Goal: Transaction & Acquisition: Register for event/course

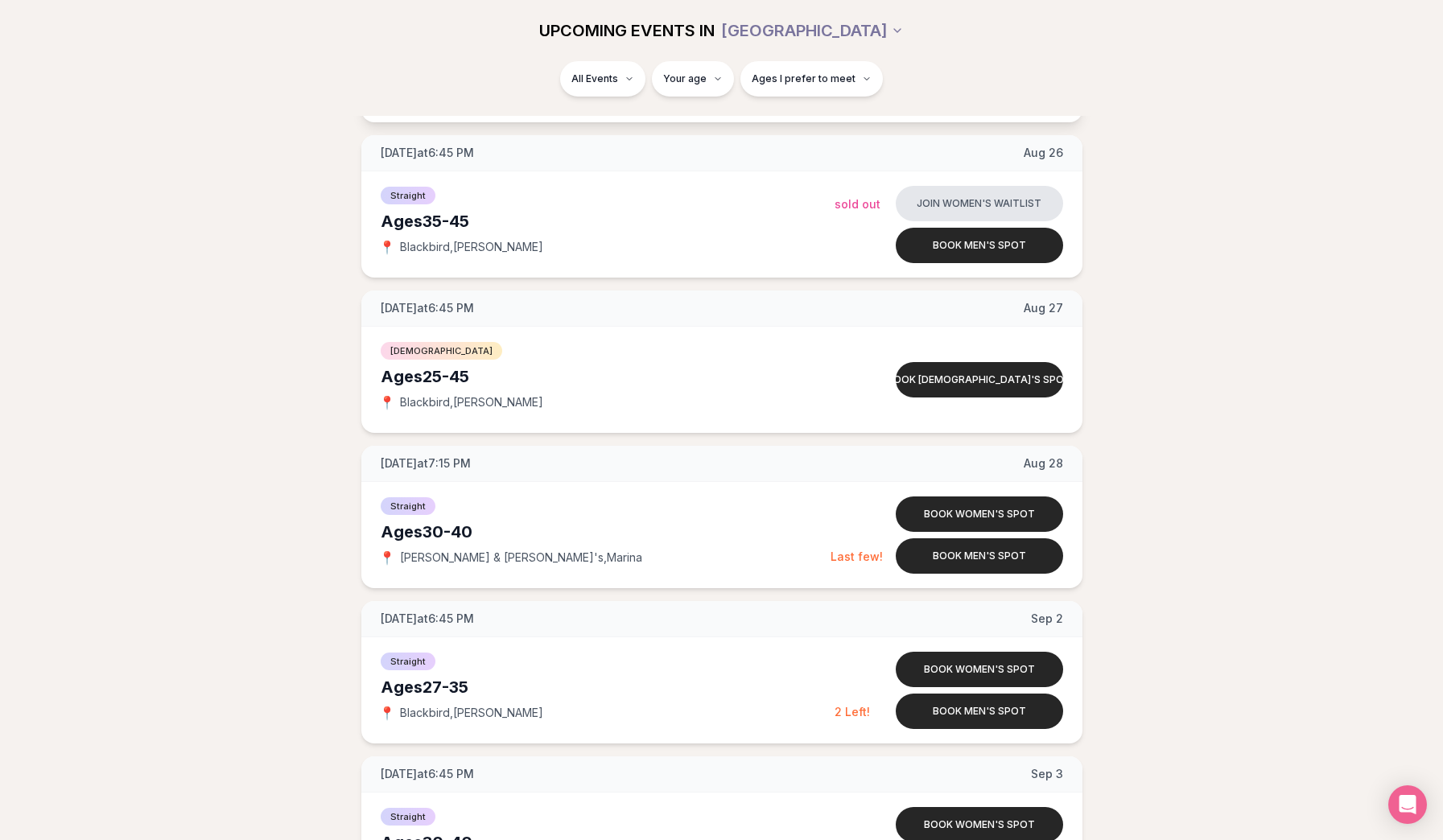
scroll to position [1568, 0]
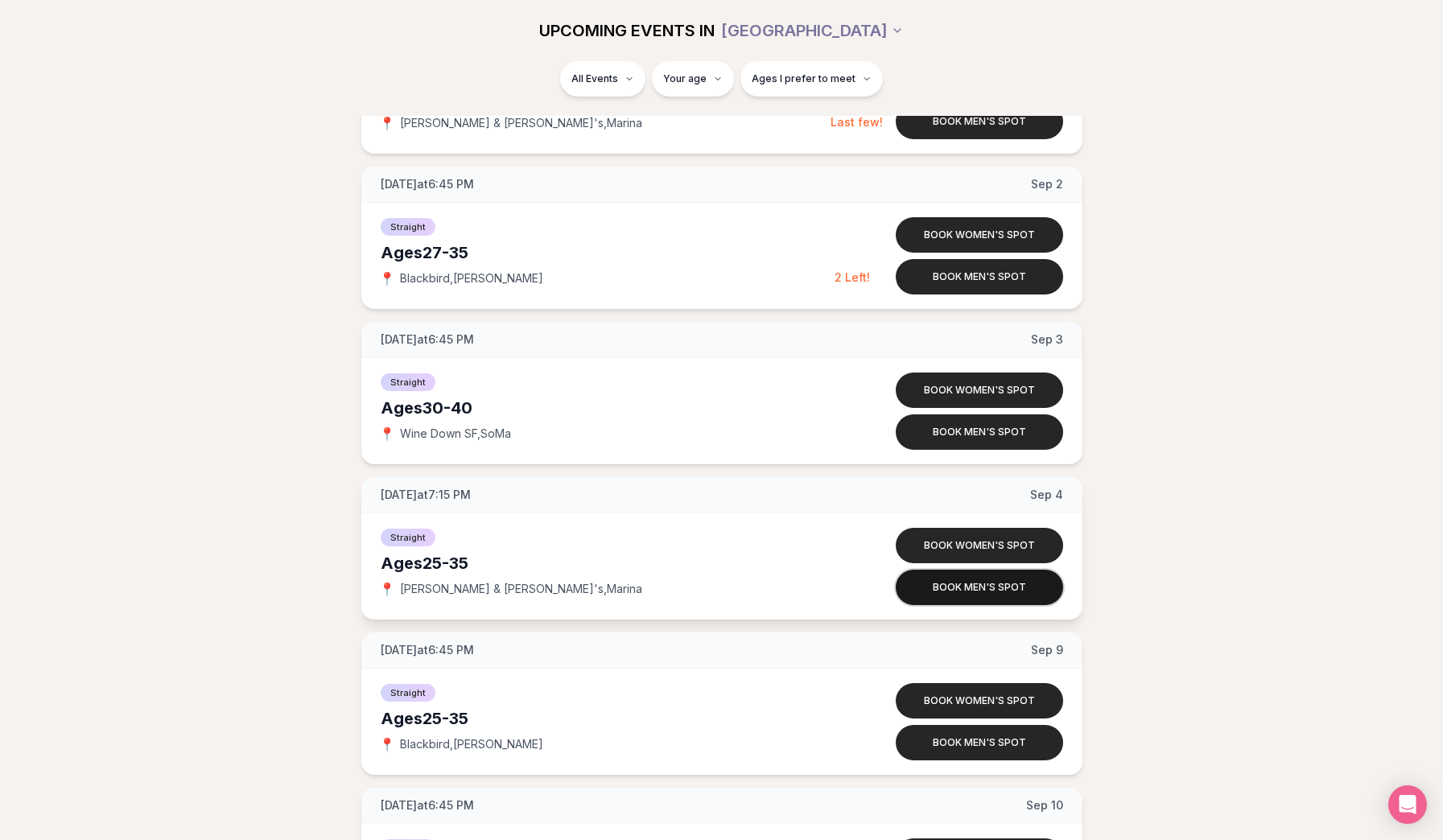
click at [955, 589] on button "Book men's spot" at bounding box center [979, 587] width 167 height 36
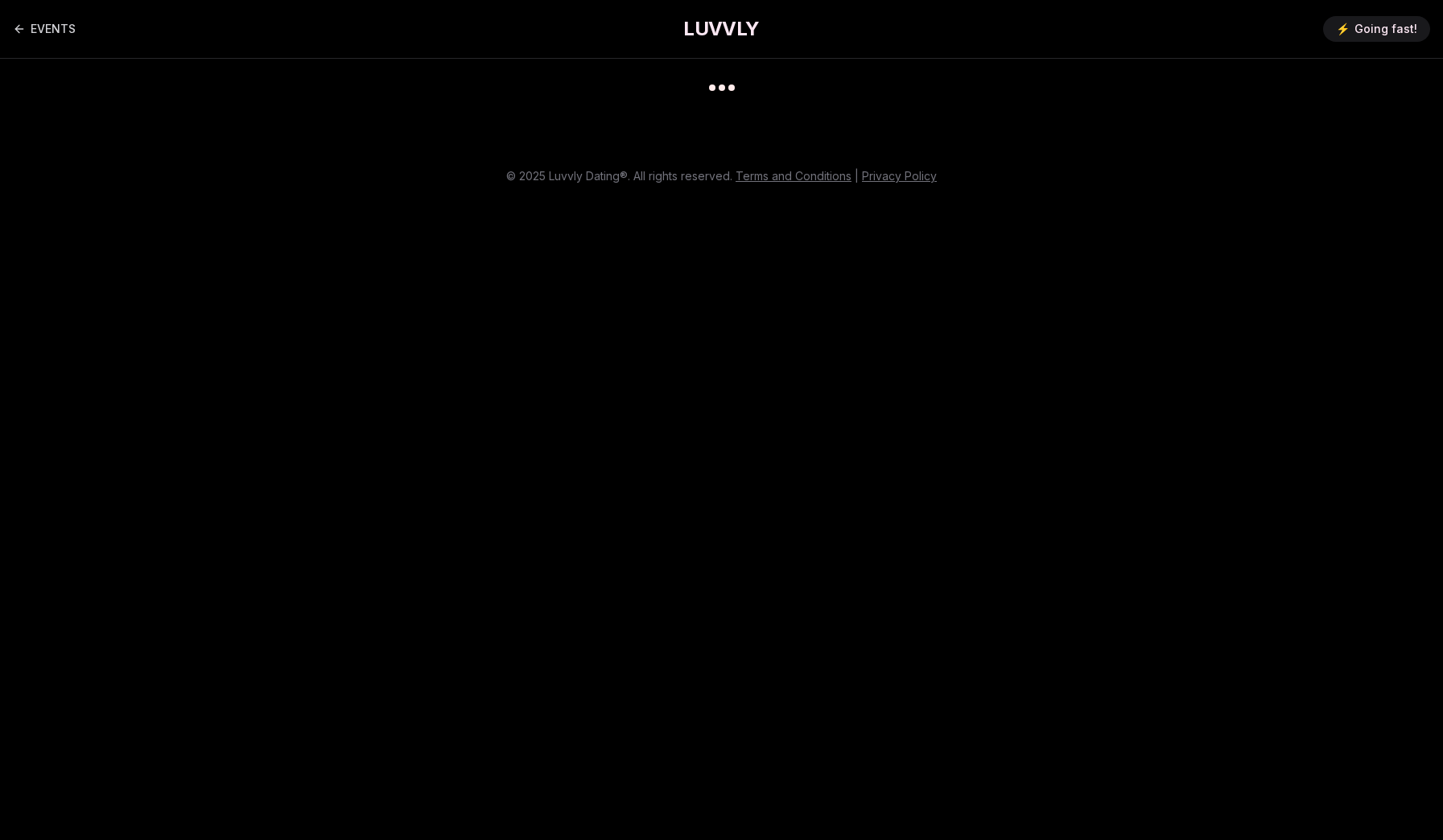
scroll to position [13, 0]
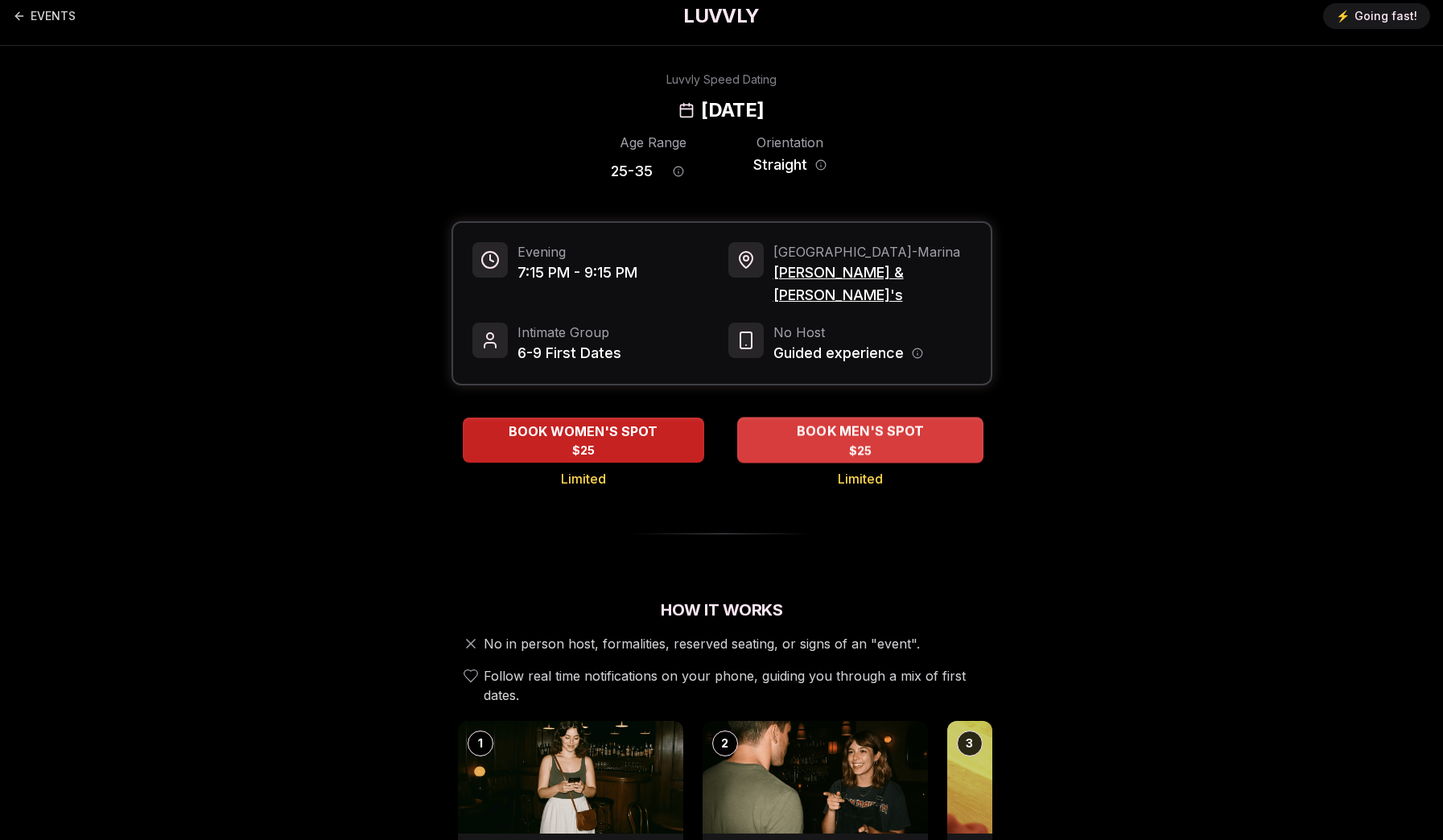
click at [818, 420] on div "BOOK MEN'S SPOT $25" at bounding box center [860, 440] width 246 height 44
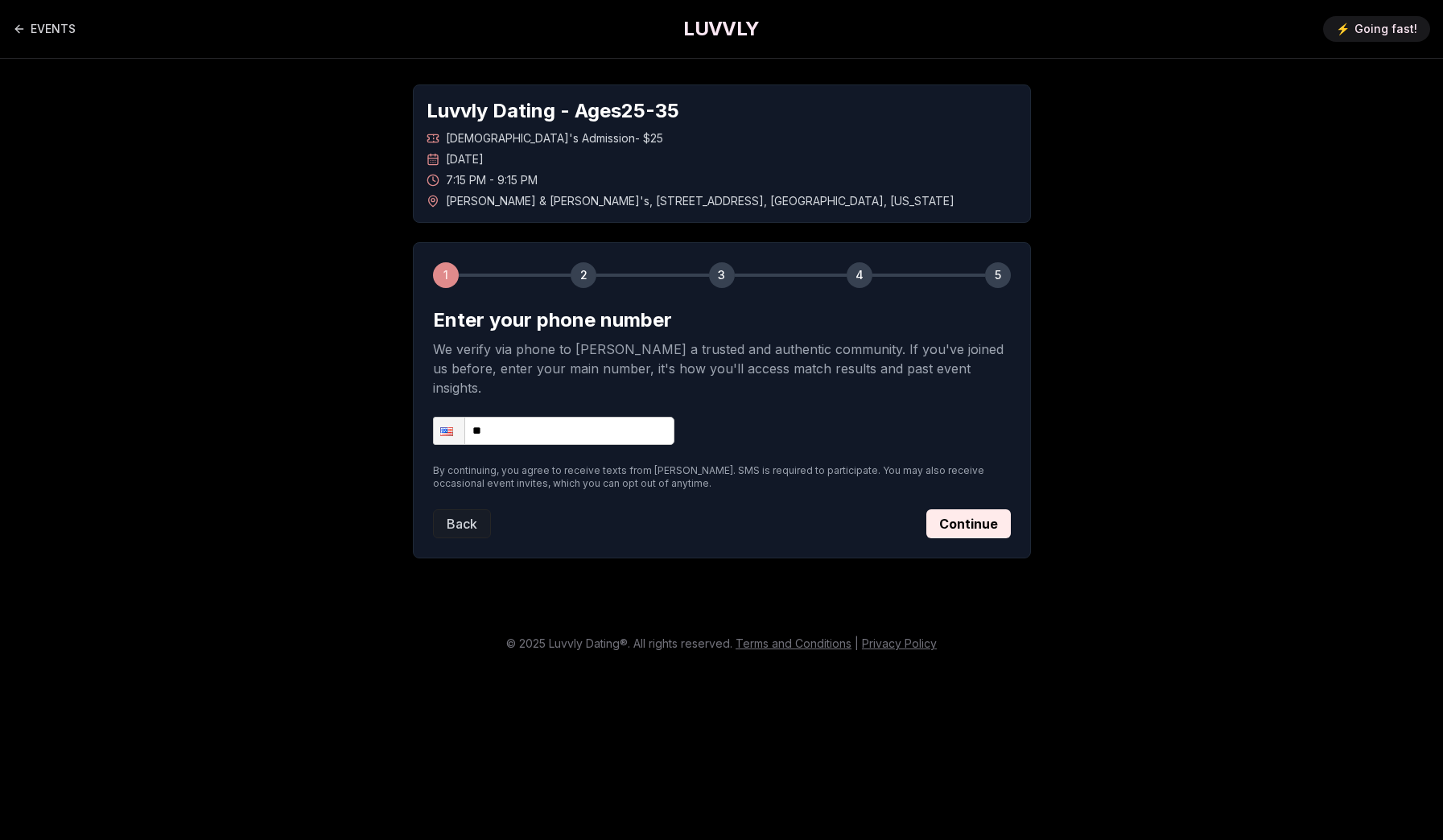
click at [529, 417] on input "**" at bounding box center [554, 431] width 241 height 28
type input "**********"
click at [970, 509] on button "Continue" at bounding box center [968, 524] width 84 height 29
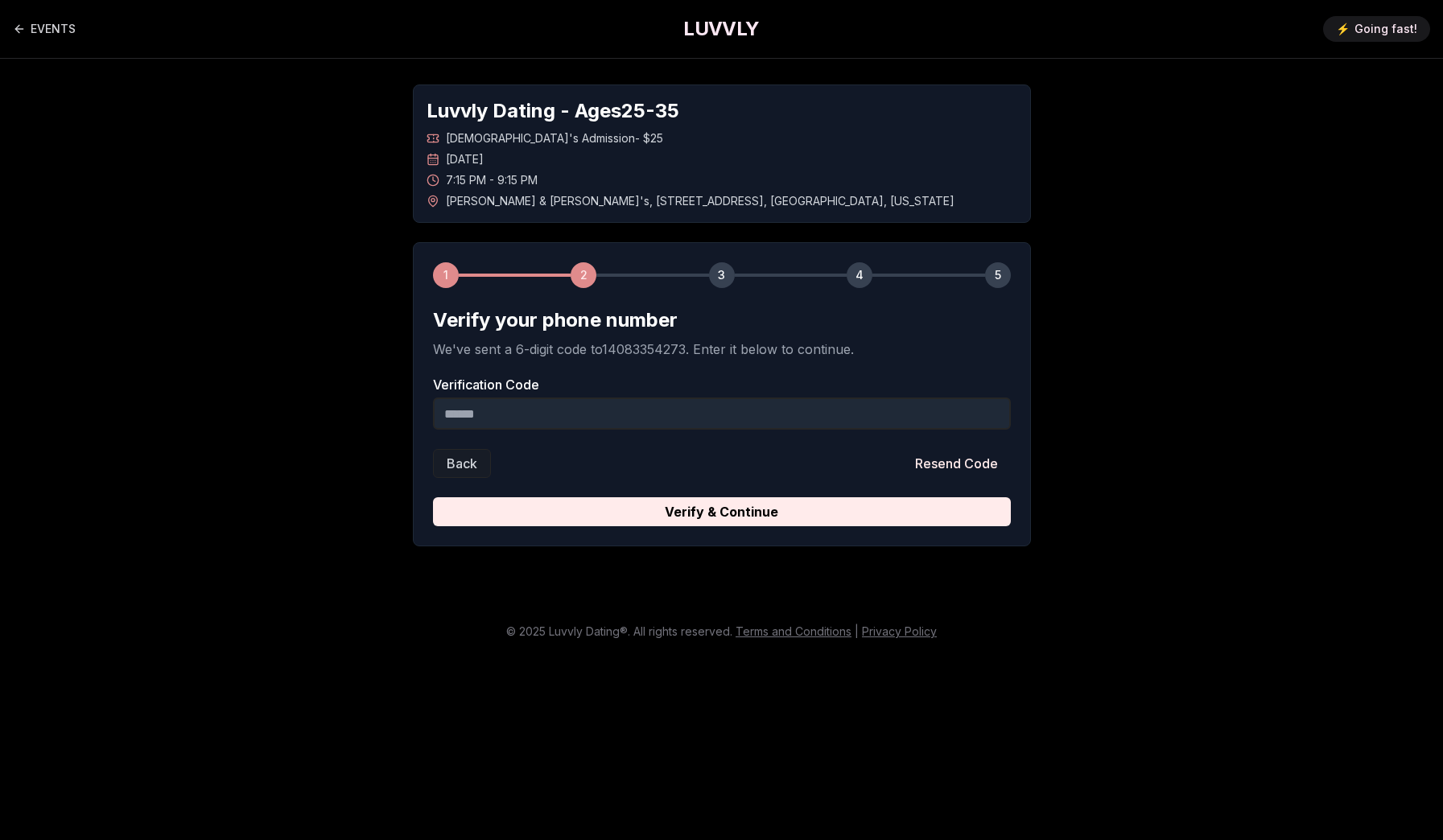
click at [611, 404] on input "Verification Code" at bounding box center [722, 413] width 578 height 32
type input "******"
click at [722, 499] on button "Verify & Continue" at bounding box center [722, 512] width 578 height 29
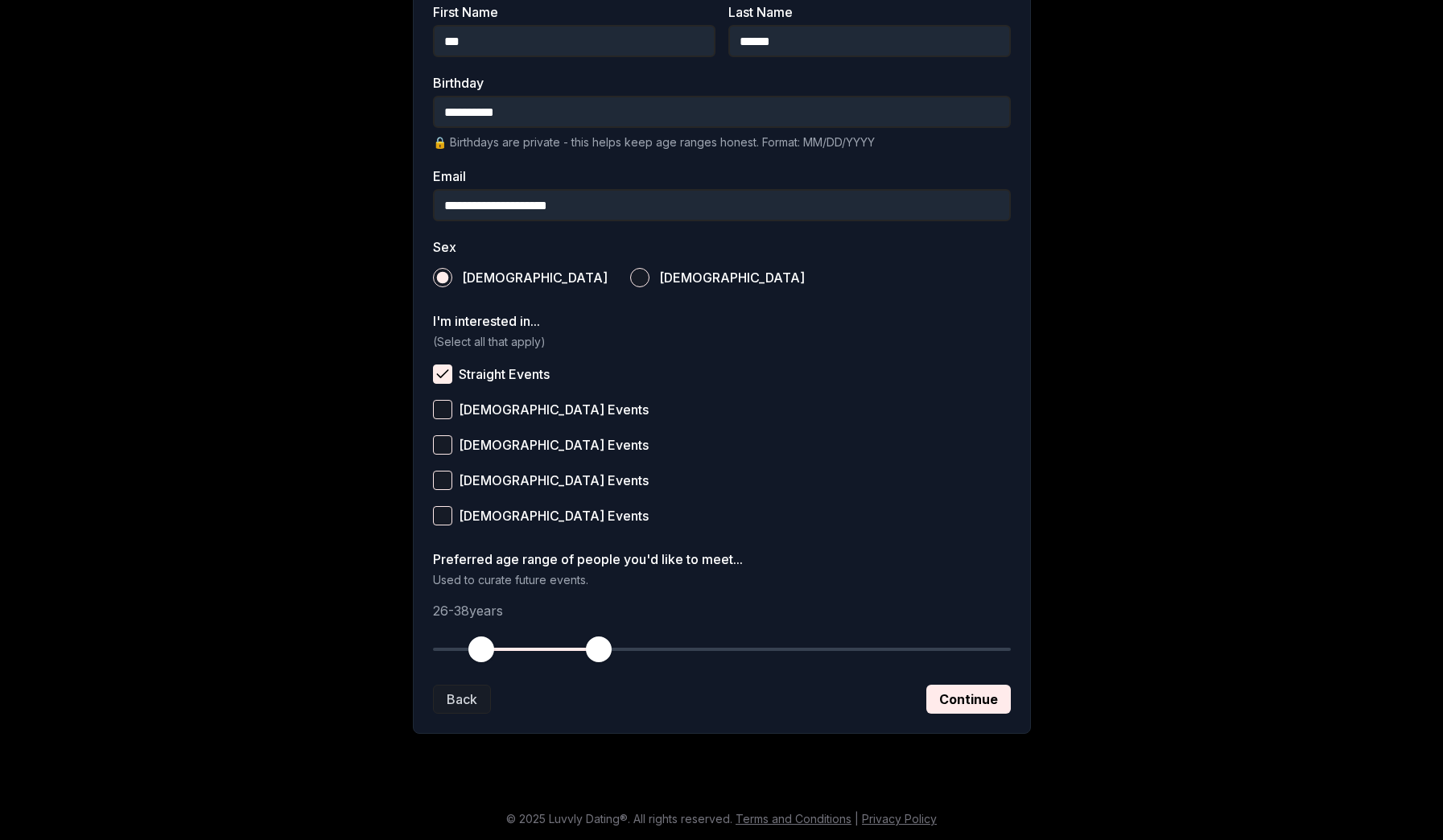
scroll to position [373, 0]
drag, startPoint x: 597, startPoint y: 653, endPoint x: 584, endPoint y: 652, distance: 13.0
click at [584, 652] on span "button" at bounding box center [589, 649] width 26 height 26
click at [586, 647] on span "button" at bounding box center [589, 649] width 26 height 26
click at [967, 705] on button "Continue" at bounding box center [968, 699] width 84 height 29
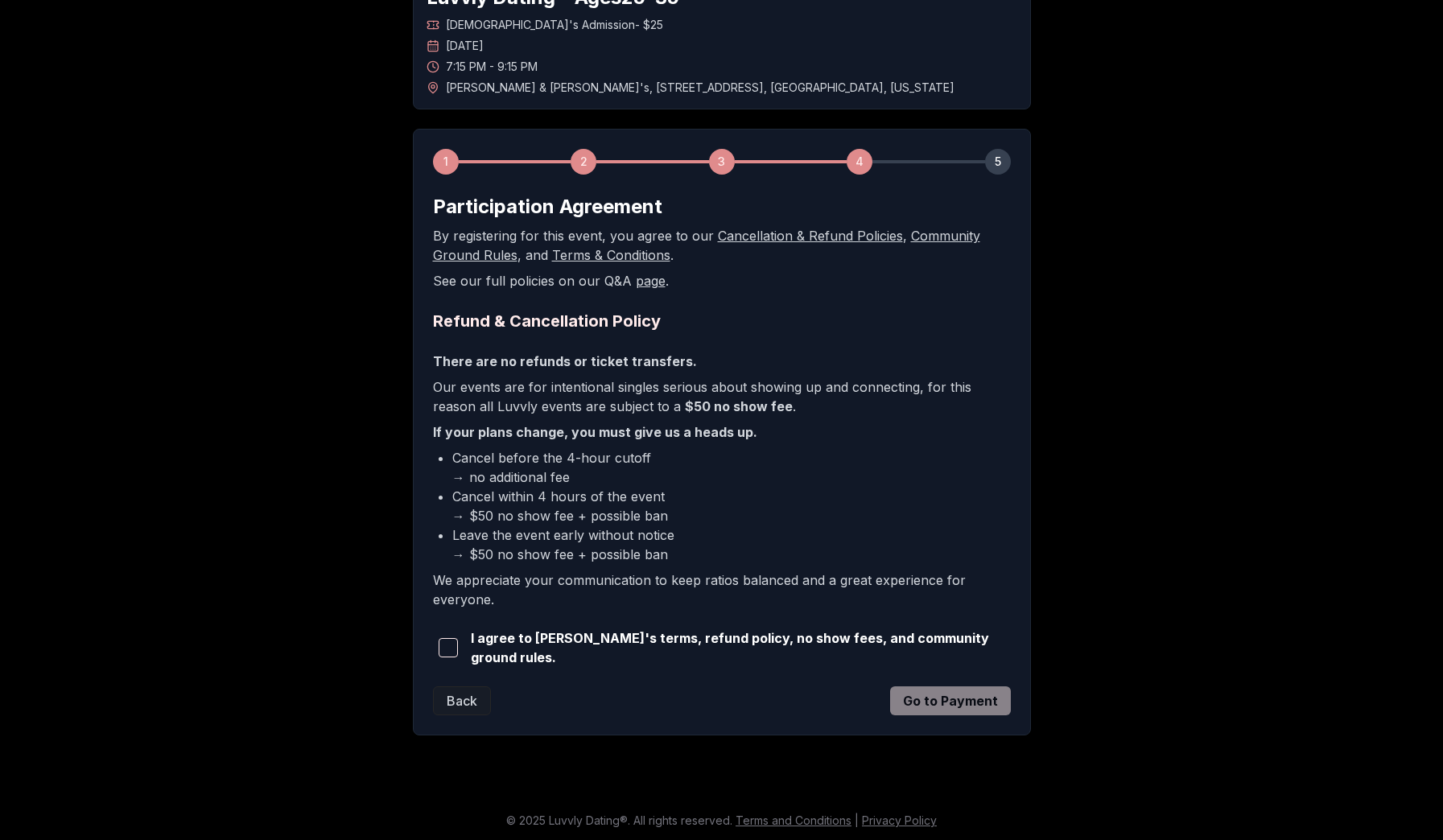
scroll to position [112, 0]
click at [444, 647] on span "button" at bounding box center [448, 649] width 19 height 19
click at [938, 702] on button "Go to Payment" at bounding box center [951, 703] width 121 height 29
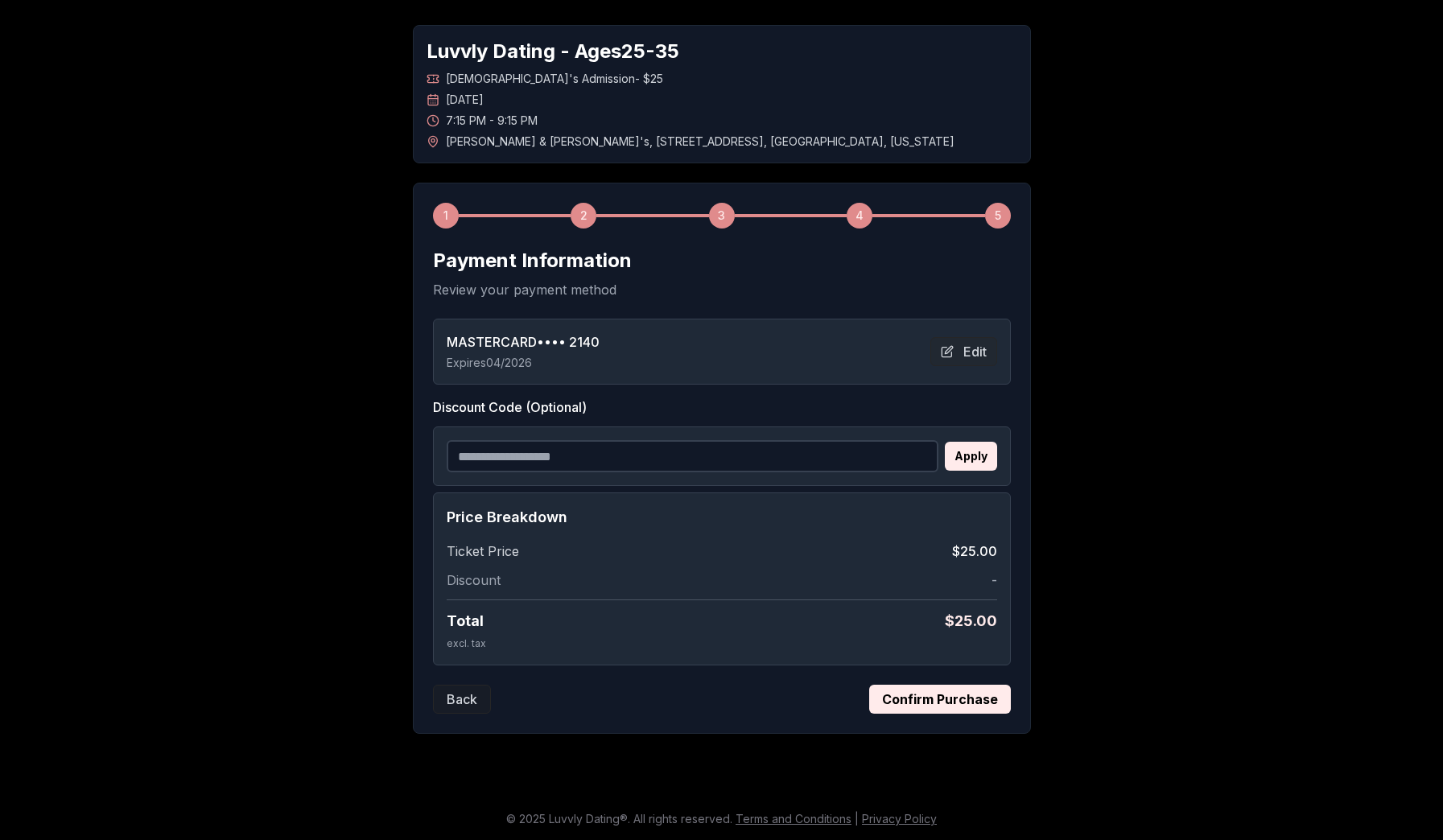
click at [940, 696] on button "Confirm Purchase" at bounding box center [940, 699] width 142 height 29
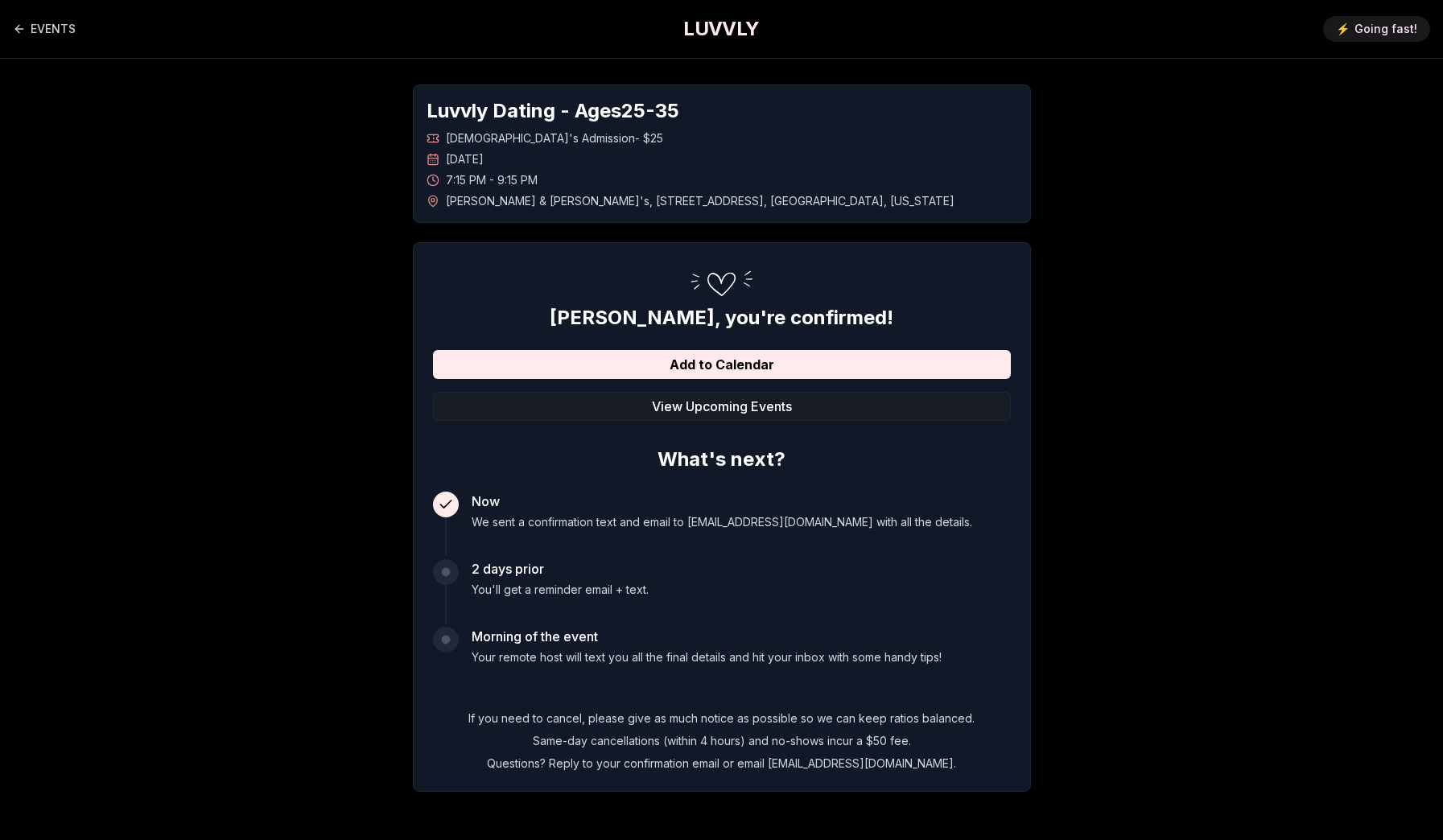
scroll to position [0, 0]
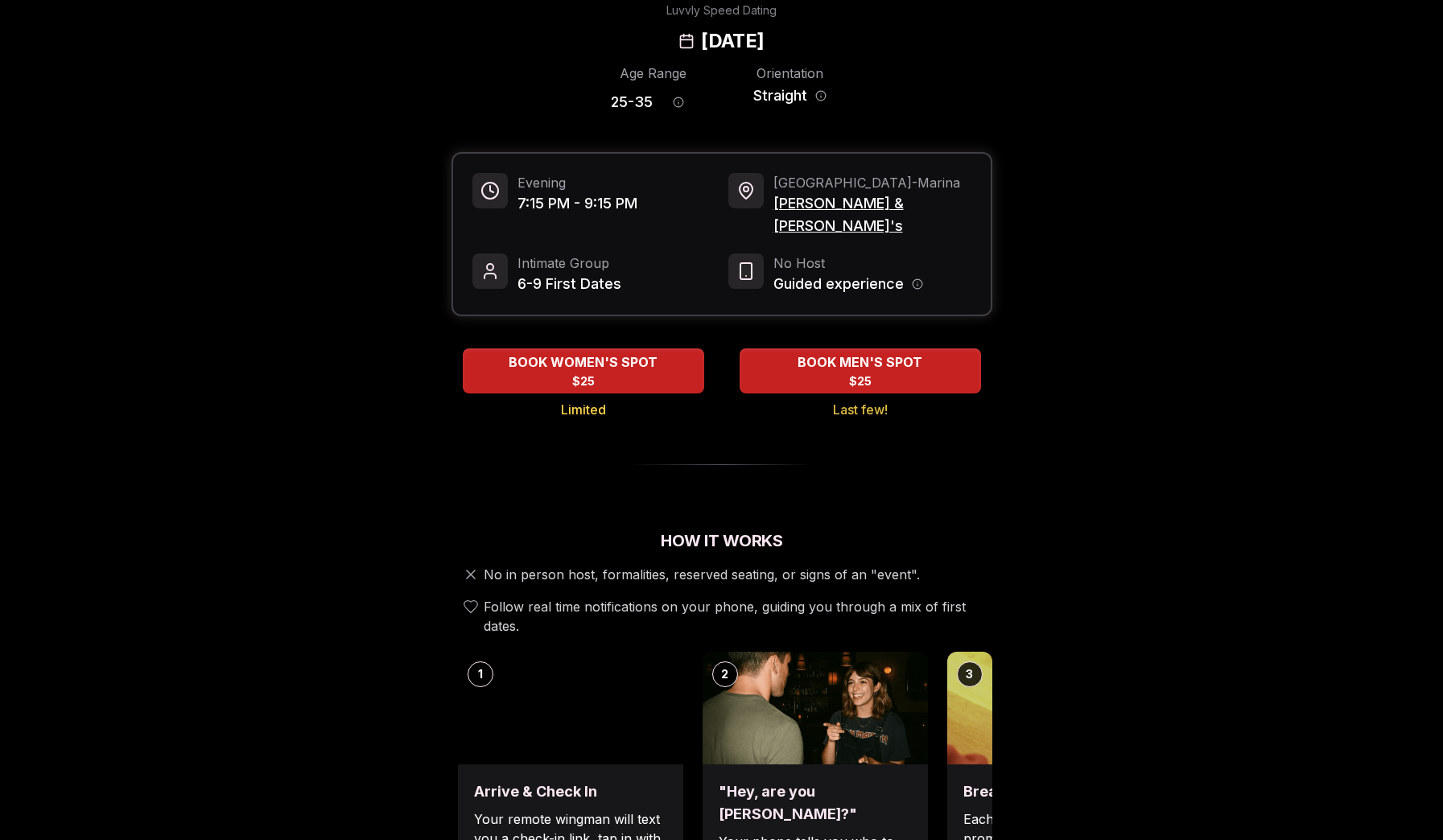
scroll to position [84, 0]
